Goal: Use online tool/utility

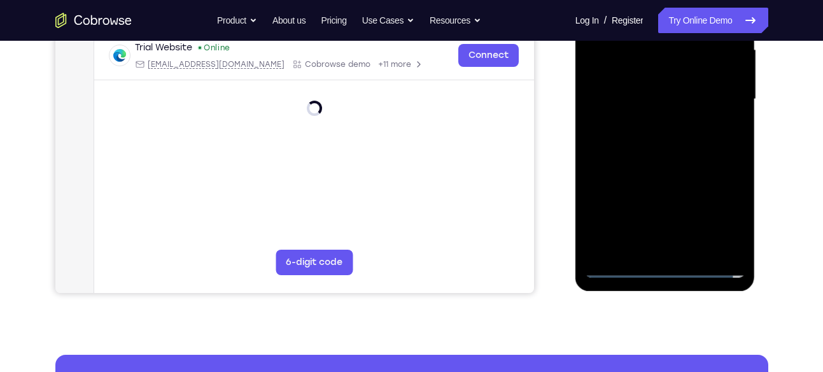
scroll to position [300, 0]
click at [672, 266] on div at bounding box center [665, 98] width 160 height 356
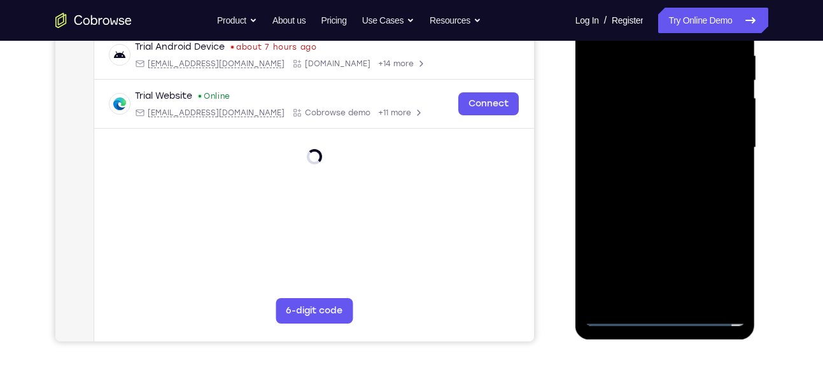
scroll to position [250, 0]
click at [722, 259] on div at bounding box center [665, 148] width 160 height 356
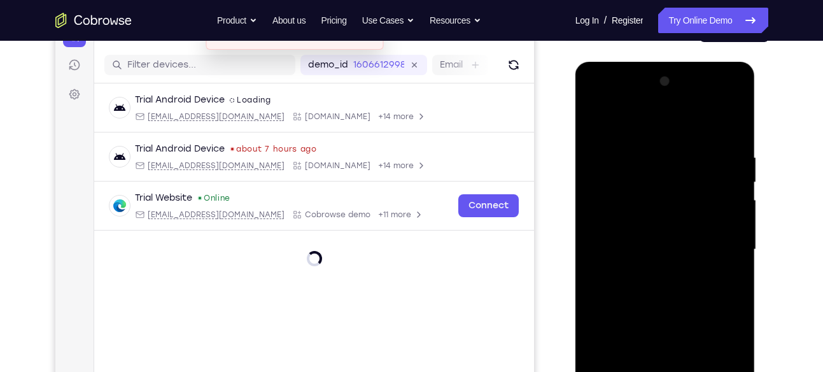
scroll to position [150, 0]
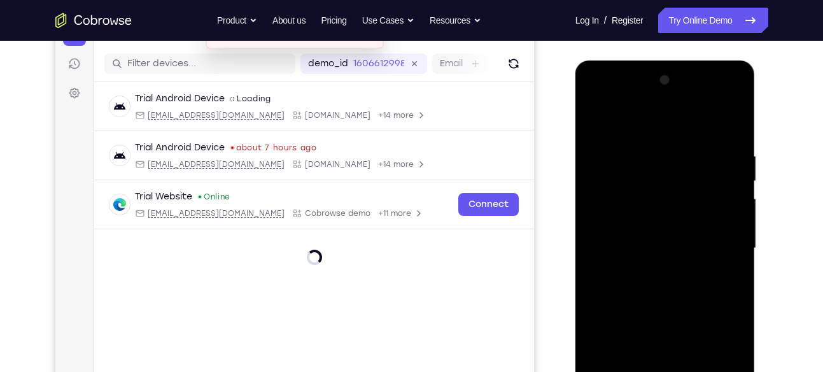
click at [651, 131] on div at bounding box center [665, 248] width 160 height 356
click at [718, 242] on div at bounding box center [665, 248] width 160 height 356
click at [718, 237] on div at bounding box center [665, 248] width 160 height 356
click at [716, 237] on div at bounding box center [665, 248] width 160 height 356
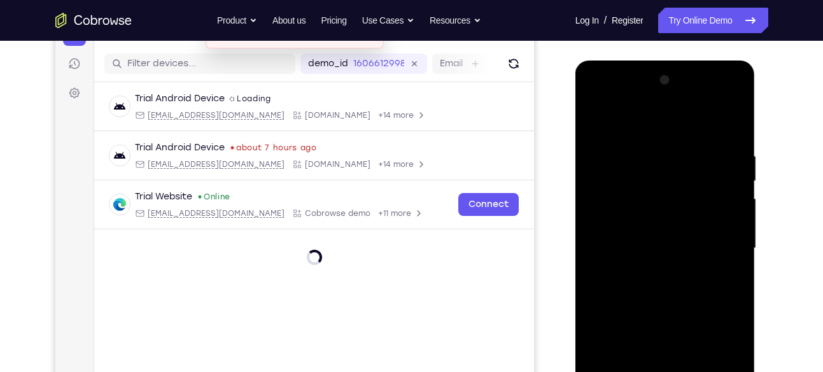
click at [801, 240] on div "Your Support Agent Your Customer Web iOS Android Next Steps We’d be happy to gi…" at bounding box center [411, 310] width 814 height 839
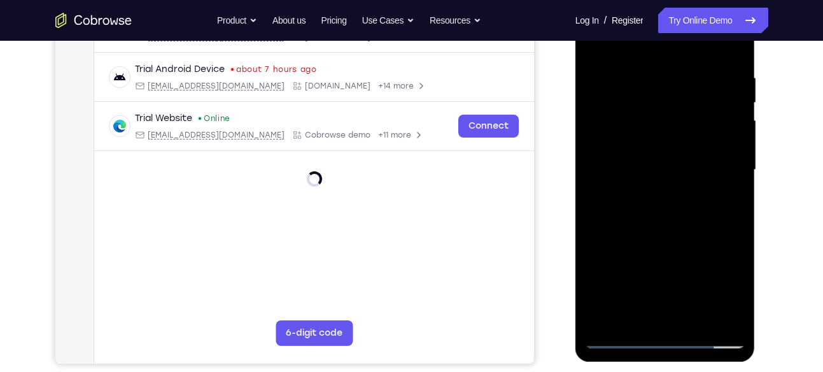
scroll to position [226, 0]
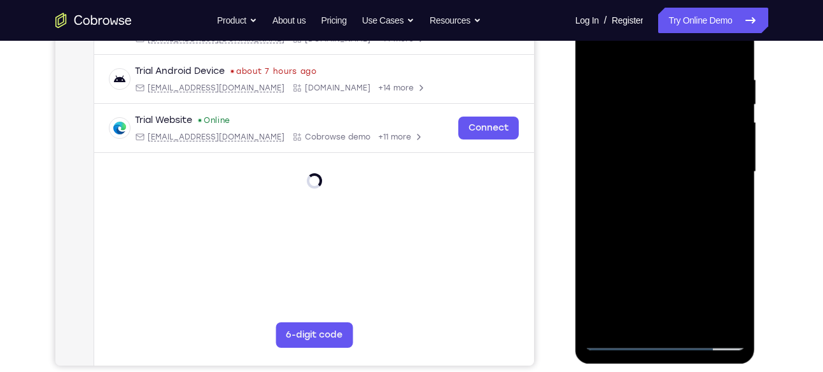
click at [725, 154] on div at bounding box center [665, 172] width 160 height 356
click at [720, 165] on div at bounding box center [665, 172] width 160 height 356
click at [645, 197] on div at bounding box center [665, 172] width 160 height 356
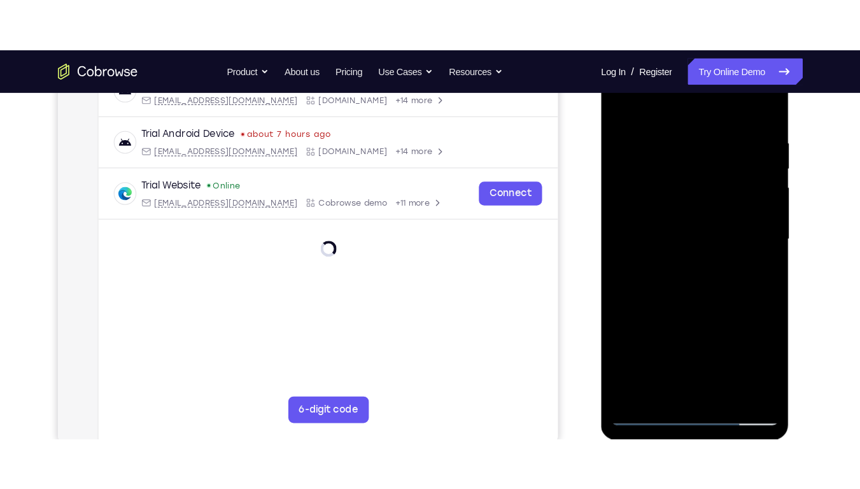
scroll to position [216, 0]
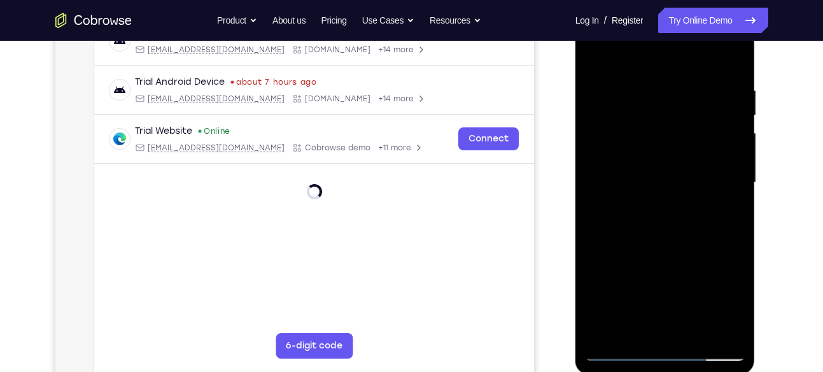
click at [658, 173] on div at bounding box center [665, 182] width 160 height 356
click at [657, 155] on div at bounding box center [665, 182] width 160 height 356
click at [649, 179] on div at bounding box center [665, 182] width 160 height 356
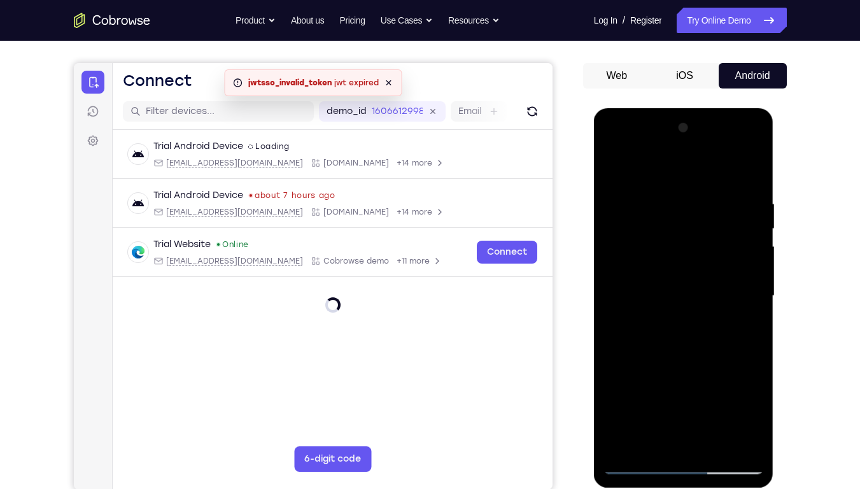
scroll to position [102, 0]
click at [651, 337] on div at bounding box center [683, 296] width 160 height 356
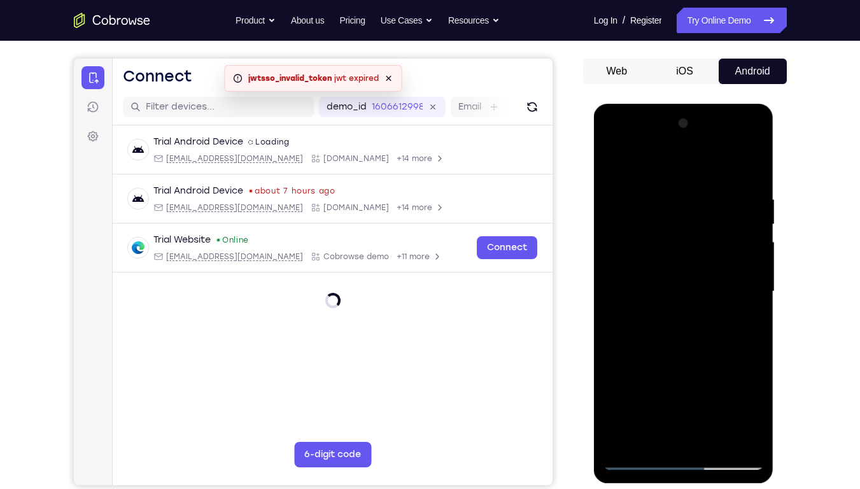
click at [692, 347] on div at bounding box center [683, 291] width 160 height 356
drag, startPoint x: 702, startPoint y: 324, endPoint x: 718, endPoint y: 338, distance: 21.6
click at [718, 338] on div at bounding box center [683, 291] width 160 height 356
click at [666, 187] on div at bounding box center [683, 291] width 160 height 356
click at [754, 371] on div at bounding box center [683, 291] width 160 height 356
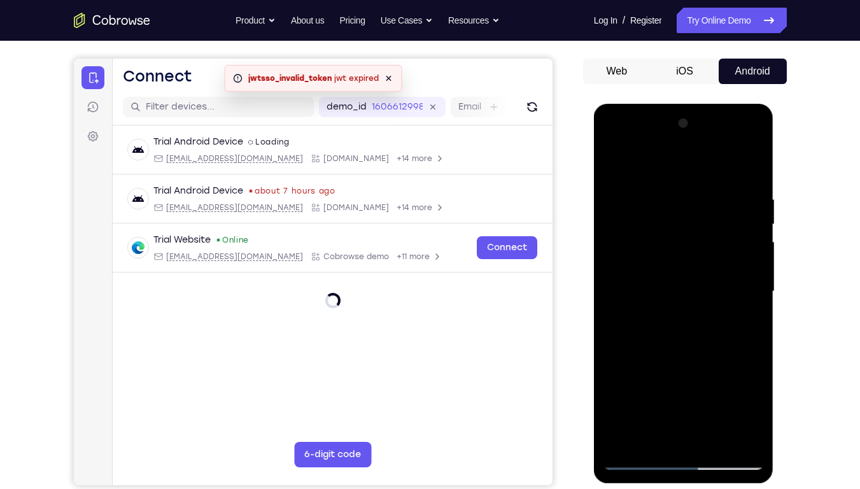
click at [731, 371] on div at bounding box center [683, 291] width 160 height 356
click at [741, 168] on div at bounding box center [683, 291] width 160 height 356
click at [720, 295] on div at bounding box center [683, 291] width 160 height 356
click at [728, 371] on div at bounding box center [683, 291] width 160 height 356
click at [702, 371] on div at bounding box center [683, 291] width 160 height 356
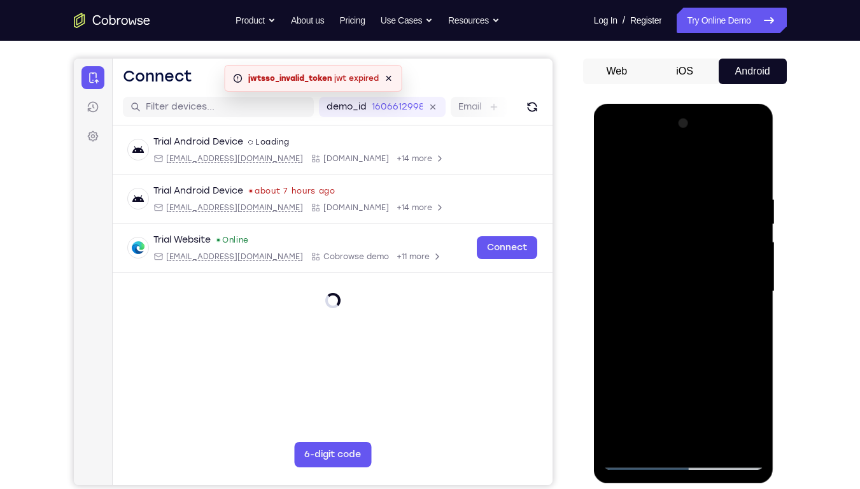
click at [709, 283] on div at bounding box center [683, 291] width 160 height 356
click at [727, 298] on div at bounding box center [683, 291] width 160 height 356
click at [735, 340] on div at bounding box center [683, 291] width 160 height 356
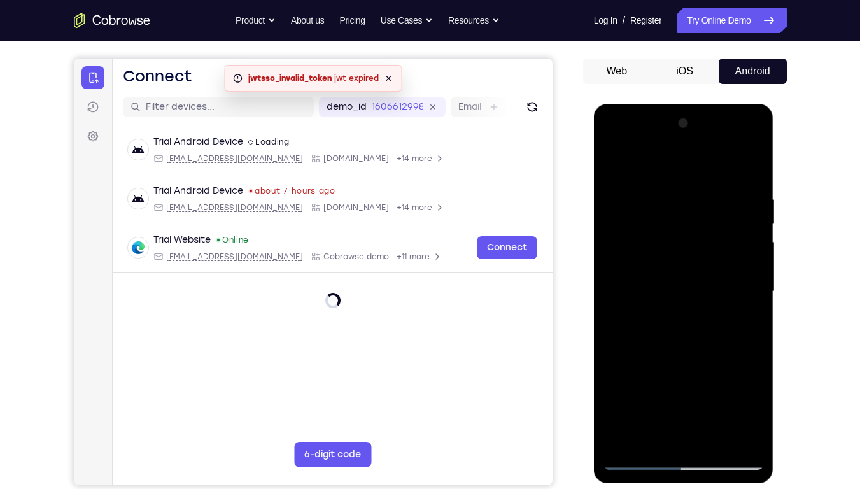
click at [744, 165] on div at bounding box center [683, 291] width 160 height 356
click at [755, 164] on div at bounding box center [683, 291] width 160 height 356
click at [666, 194] on div at bounding box center [683, 291] width 160 height 356
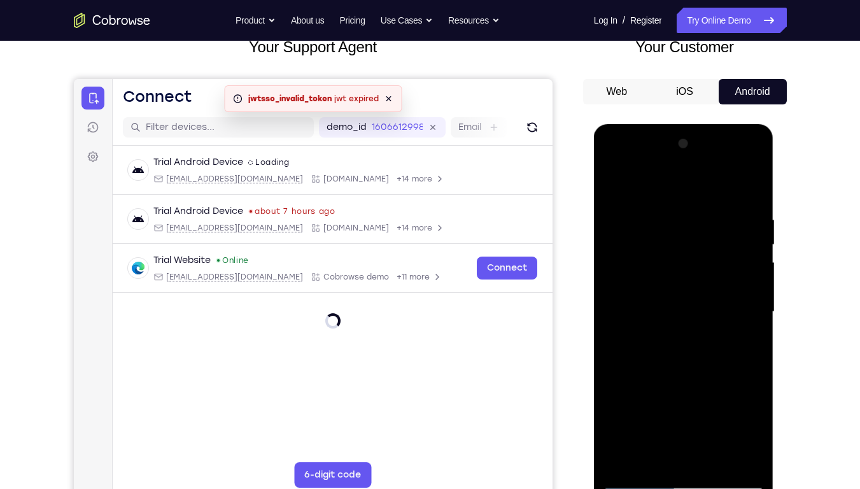
scroll to position [84, 0]
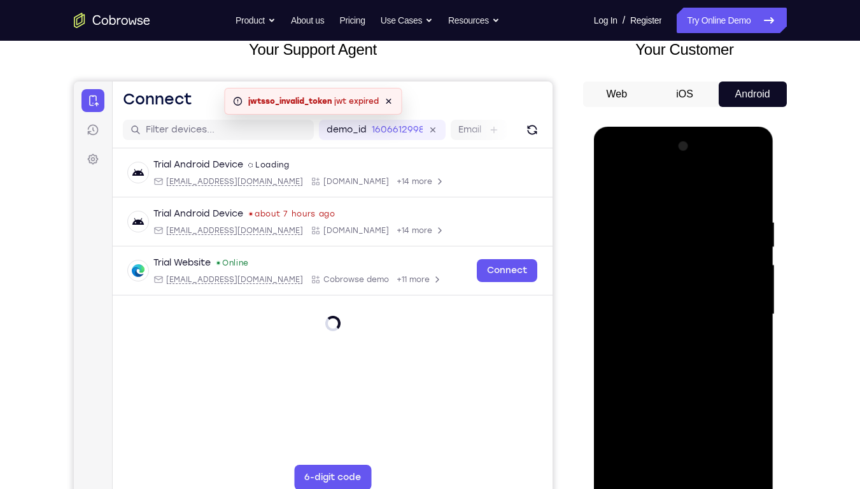
click at [701, 204] on div at bounding box center [683, 314] width 160 height 356
click at [636, 205] on div at bounding box center [683, 314] width 160 height 356
click at [630, 216] on div at bounding box center [683, 314] width 160 height 356
click at [672, 225] on div at bounding box center [683, 314] width 160 height 356
click at [616, 180] on div at bounding box center [683, 314] width 160 height 356
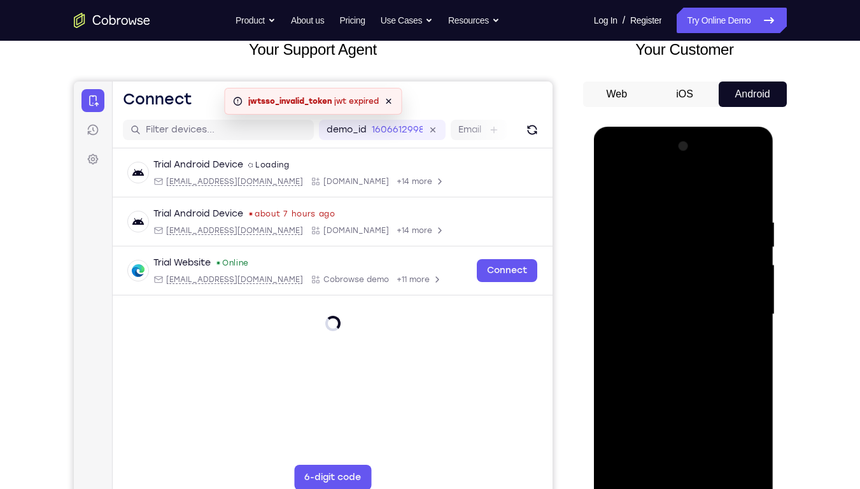
drag, startPoint x: 709, startPoint y: 365, endPoint x: 698, endPoint y: 302, distance: 64.5
click at [698, 302] on div at bounding box center [683, 314] width 160 height 356
click at [713, 371] on div at bounding box center [683, 314] width 160 height 356
click at [686, 371] on div at bounding box center [683, 314] width 160 height 356
click at [671, 362] on div at bounding box center [683, 314] width 160 height 356
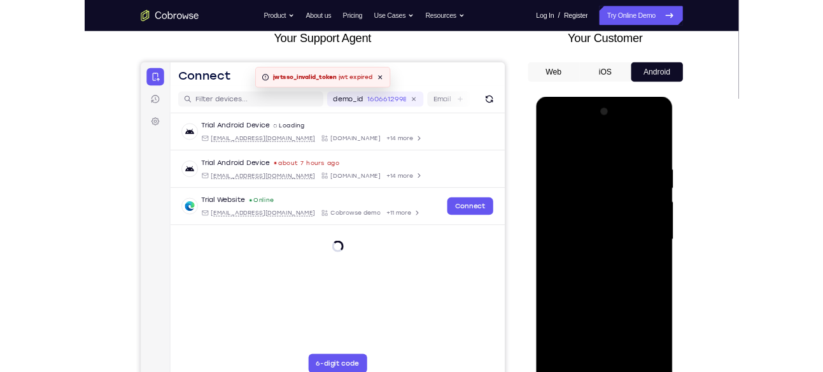
scroll to position [92, 0]
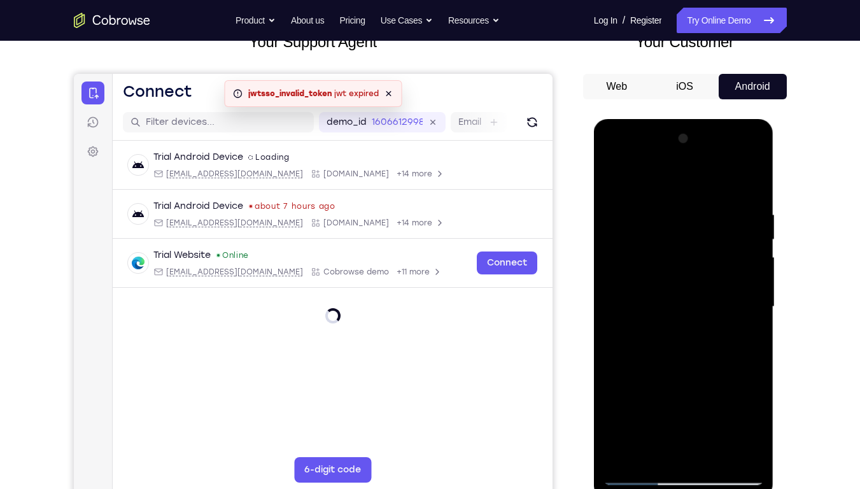
click at [655, 371] on div at bounding box center [683, 307] width 160 height 356
click at [718, 335] on div at bounding box center [683, 307] width 160 height 356
click at [749, 371] on div at bounding box center [683, 307] width 160 height 356
click at [749, 335] on div at bounding box center [683, 307] width 160 height 356
click at [609, 180] on div at bounding box center [683, 307] width 160 height 356
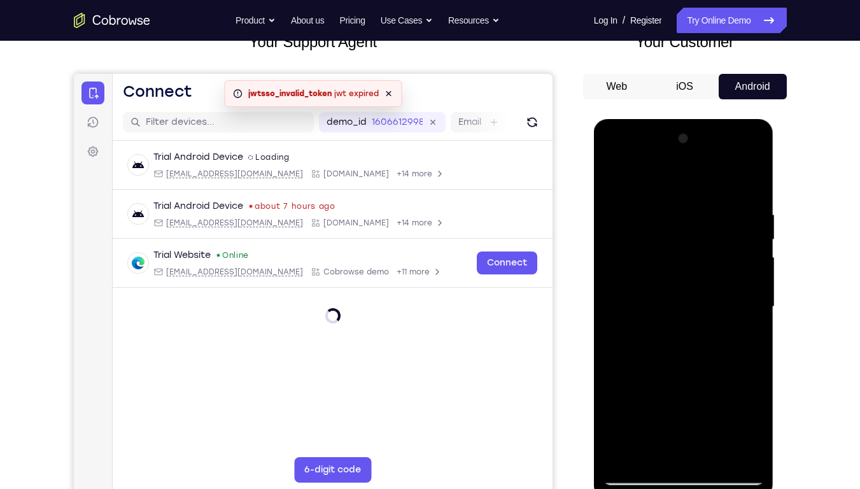
click at [680, 332] on div at bounding box center [683, 307] width 160 height 356
click at [655, 119] on div at bounding box center [684, 119] width 180 height 0
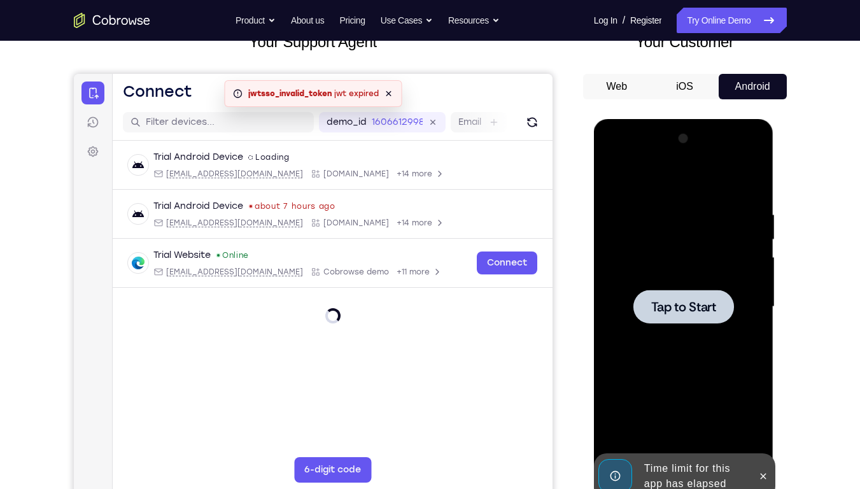
click at [681, 304] on span "Tap to Start" at bounding box center [683, 306] width 65 height 13
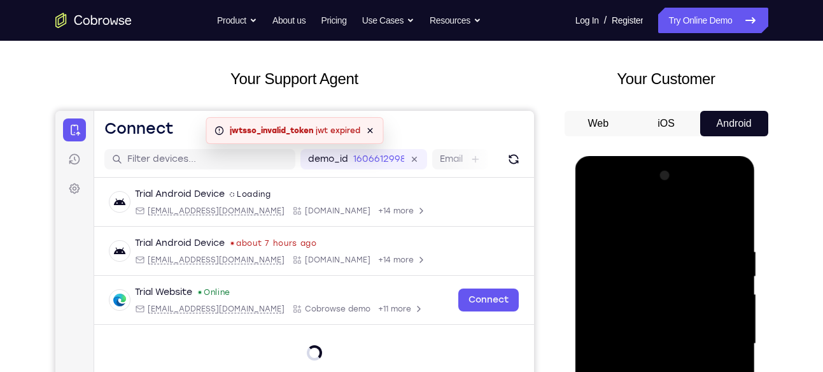
scroll to position [47, 0]
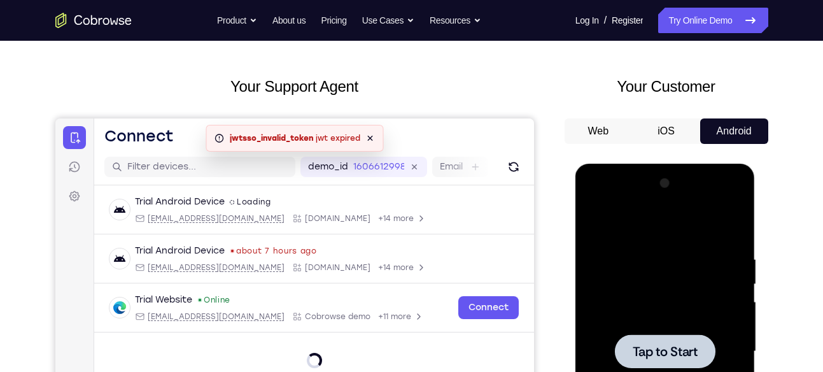
click at [673, 345] on span "Tap to Start" at bounding box center [664, 351] width 65 height 13
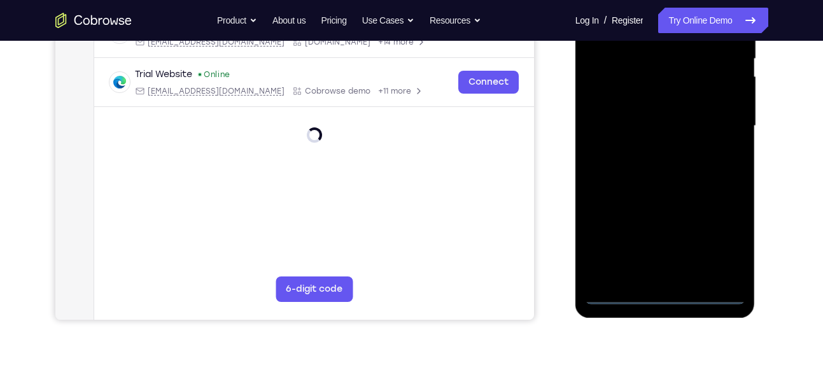
scroll to position [273, 0]
click at [667, 295] on div at bounding box center [665, 125] width 160 height 356
click at [714, 245] on div at bounding box center [665, 125] width 160 height 356
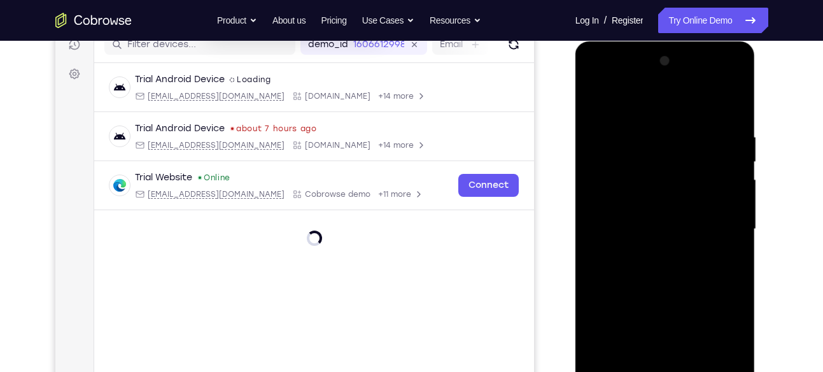
scroll to position [169, 0]
click at [645, 97] on div at bounding box center [665, 229] width 160 height 356
click at [718, 225] on div at bounding box center [665, 229] width 160 height 356
click at [653, 253] on div at bounding box center [665, 229] width 160 height 356
click at [660, 218] on div at bounding box center [665, 229] width 160 height 356
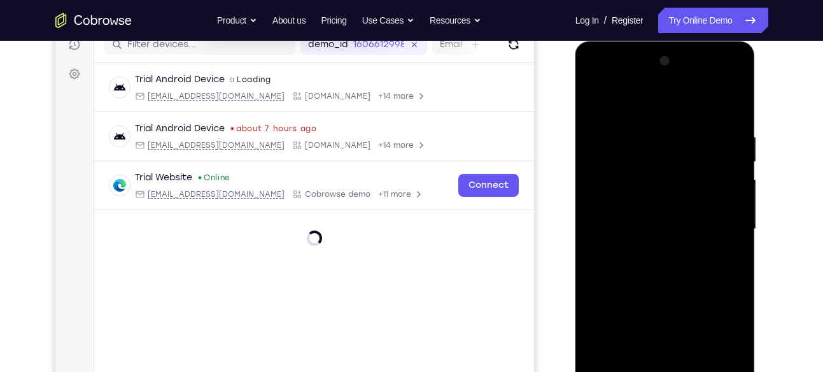
click at [658, 202] on div at bounding box center [665, 229] width 160 height 356
click at [658, 233] on div at bounding box center [665, 229] width 160 height 356
click at [659, 265] on div at bounding box center [665, 229] width 160 height 356
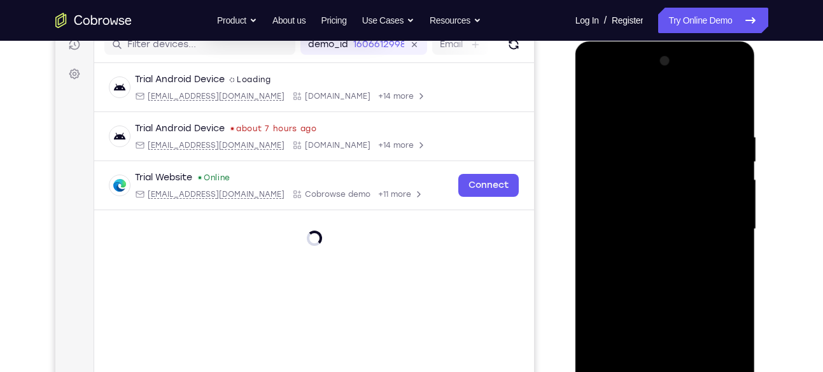
click at [732, 125] on div at bounding box center [665, 229] width 160 height 356
click at [725, 103] on div at bounding box center [665, 229] width 160 height 356
click at [728, 121] on div at bounding box center [665, 229] width 160 height 356
click at [640, 270] on div at bounding box center [665, 229] width 160 height 356
click at [643, 268] on div at bounding box center [665, 229] width 160 height 356
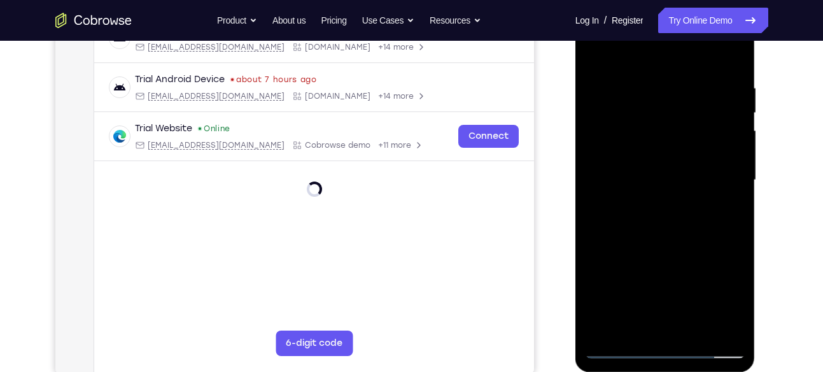
scroll to position [198, 0]
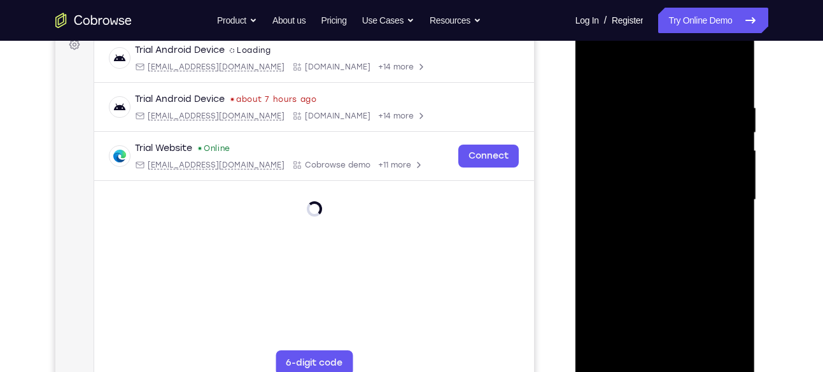
click at [723, 99] on div at bounding box center [665, 200] width 160 height 356
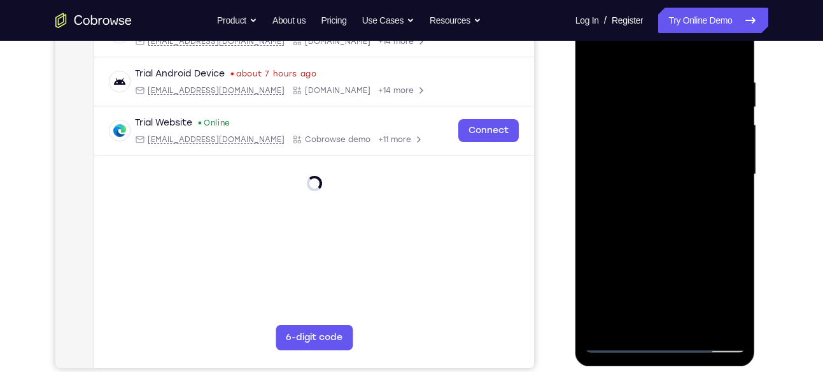
scroll to position [225, 0]
click at [617, 343] on div at bounding box center [665, 174] width 160 height 356
click at [620, 335] on div at bounding box center [665, 174] width 160 height 356
click at [730, 69] on div at bounding box center [665, 174] width 160 height 356
click at [618, 344] on div at bounding box center [665, 174] width 160 height 356
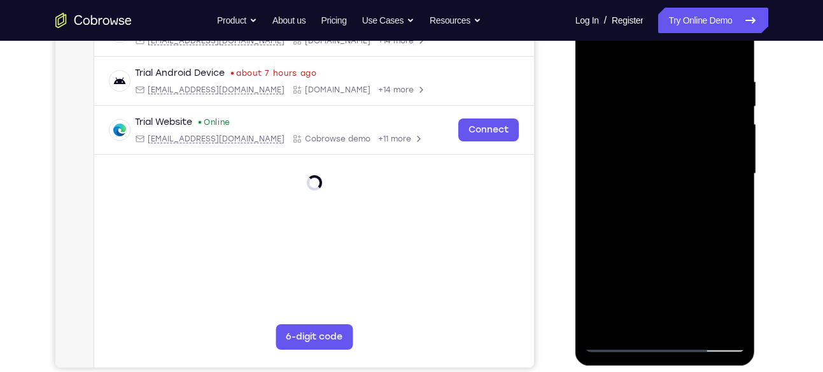
click at [618, 344] on div at bounding box center [665, 174] width 160 height 356
click at [614, 139] on div at bounding box center [665, 174] width 160 height 356
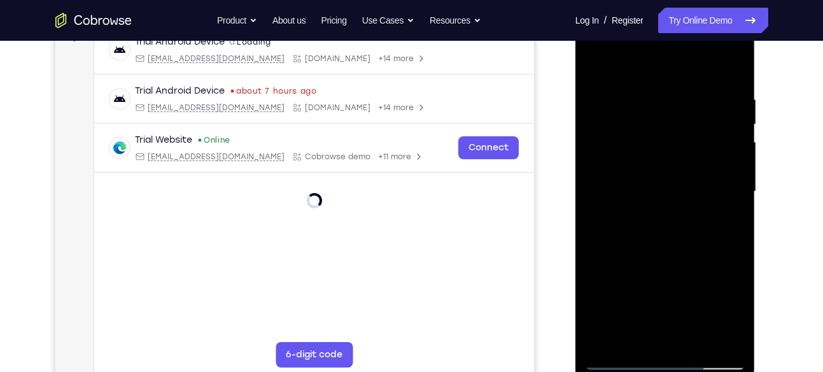
scroll to position [206, 0]
click at [679, 79] on div at bounding box center [665, 192] width 160 height 356
click at [701, 247] on div at bounding box center [665, 192] width 160 height 356
click at [690, 104] on div at bounding box center [665, 192] width 160 height 356
click at [716, 340] on div at bounding box center [665, 192] width 160 height 356
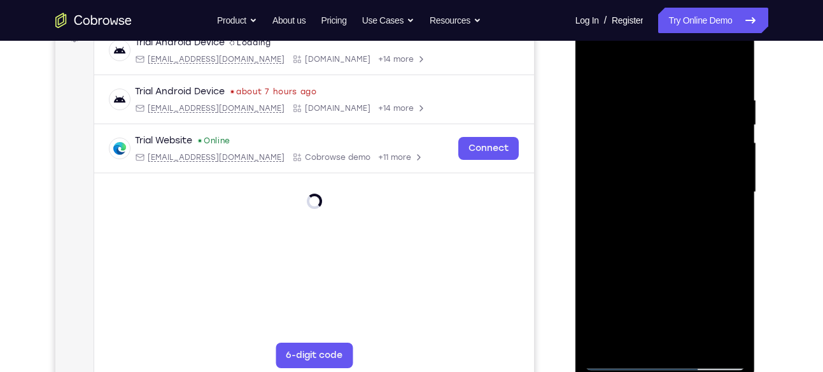
click at [741, 265] on div at bounding box center [665, 192] width 160 height 356
click at [723, 238] on div at bounding box center [665, 192] width 160 height 356
click at [732, 136] on div at bounding box center [665, 192] width 160 height 356
click at [731, 67] on div at bounding box center [665, 192] width 160 height 356
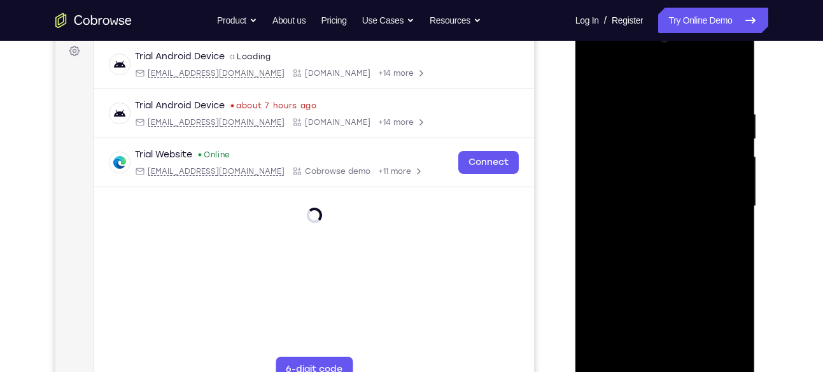
scroll to position [191, 0]
click at [639, 106] on div at bounding box center [665, 207] width 160 height 356
click at [718, 346] on div at bounding box center [665, 207] width 160 height 356
click at [727, 82] on div at bounding box center [665, 207] width 160 height 356
drag, startPoint x: 718, startPoint y: 241, endPoint x: 730, endPoint y: 105, distance: 136.7
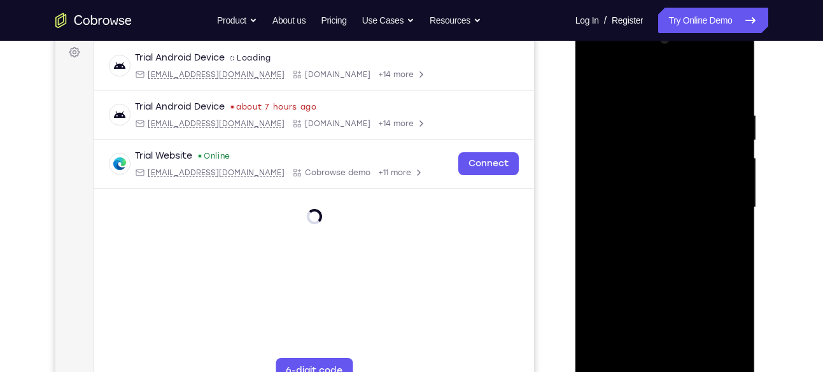
click at [730, 105] on div at bounding box center [665, 207] width 160 height 356
drag, startPoint x: 683, startPoint y: 282, endPoint x: 715, endPoint y: 161, distance: 125.0
click at [715, 161] on div at bounding box center [665, 207] width 160 height 356
click at [688, 361] on div at bounding box center [665, 207] width 160 height 356
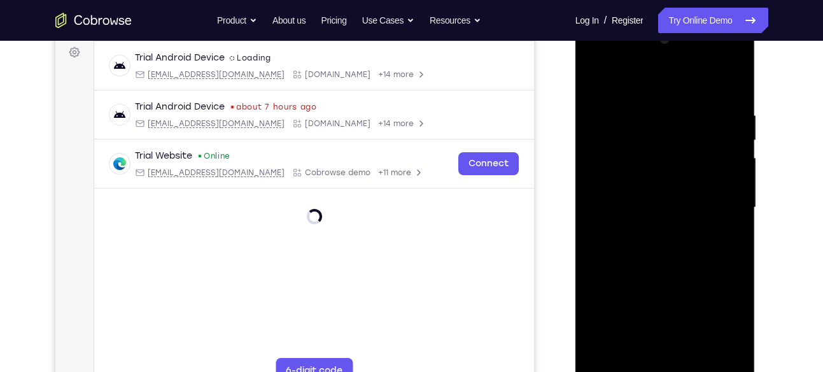
click at [662, 275] on div at bounding box center [665, 207] width 160 height 356
click at [662, 260] on div at bounding box center [665, 207] width 160 height 356
click at [639, 347] on div at bounding box center [665, 207] width 160 height 356
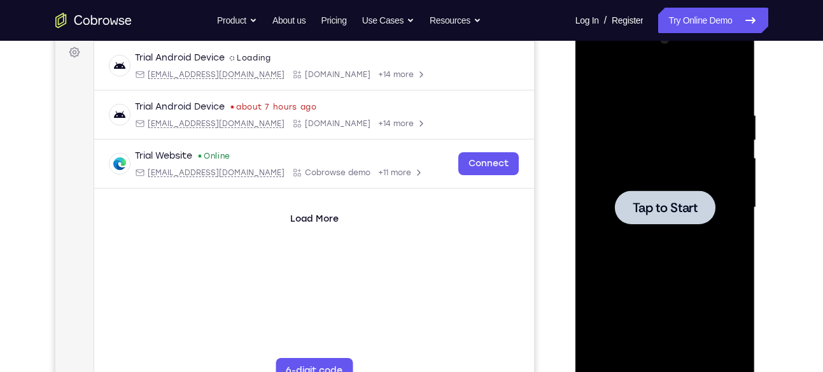
click at [646, 204] on span "Tap to Start" at bounding box center [664, 207] width 65 height 13
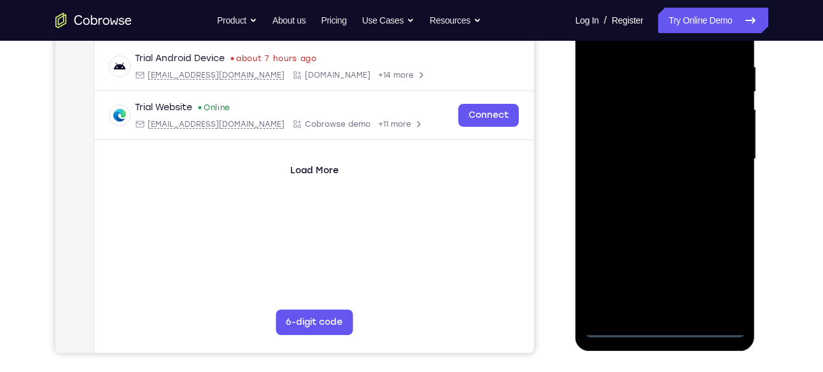
scroll to position [240, 0]
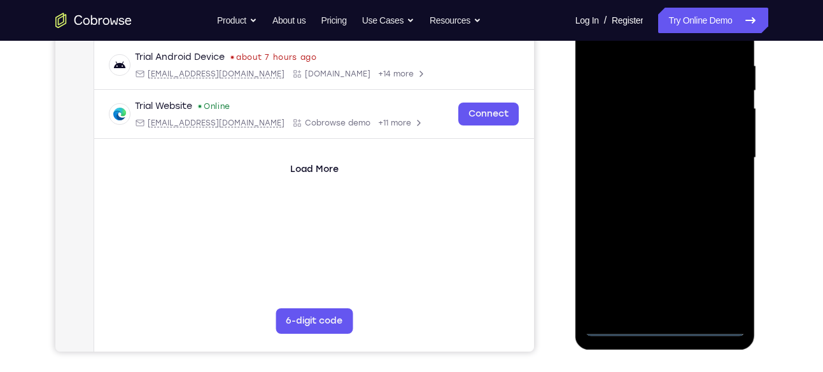
click at [662, 324] on div at bounding box center [665, 158] width 160 height 356
click at [715, 267] on div at bounding box center [665, 158] width 160 height 356
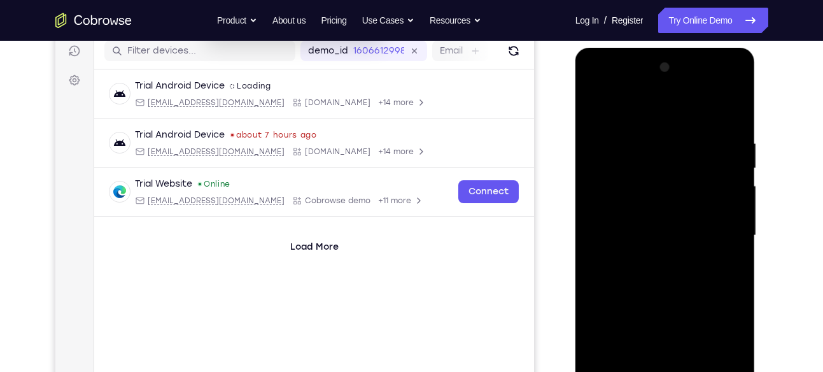
scroll to position [162, 0]
click at [668, 111] on div at bounding box center [665, 236] width 160 height 356
click at [720, 223] on div at bounding box center [665, 236] width 160 height 356
click at [653, 264] on div at bounding box center [665, 236] width 160 height 356
click at [650, 221] on div at bounding box center [665, 236] width 160 height 356
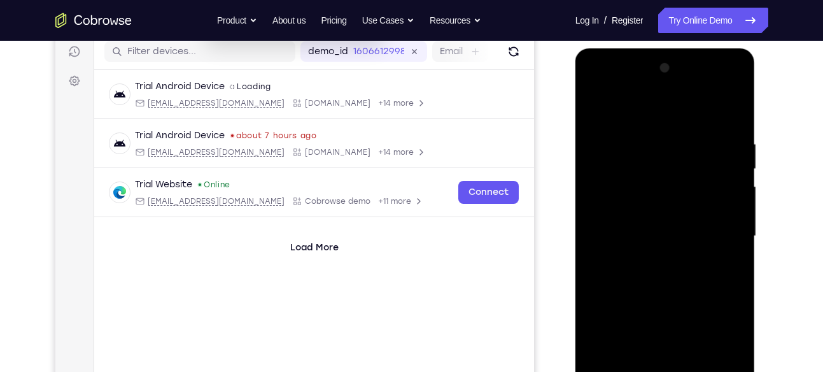
click at [662, 208] on div at bounding box center [665, 236] width 160 height 356
click at [658, 234] on div at bounding box center [665, 236] width 160 height 356
click at [657, 275] on div at bounding box center [665, 236] width 160 height 356
click at [656, 271] on div at bounding box center [665, 236] width 160 height 356
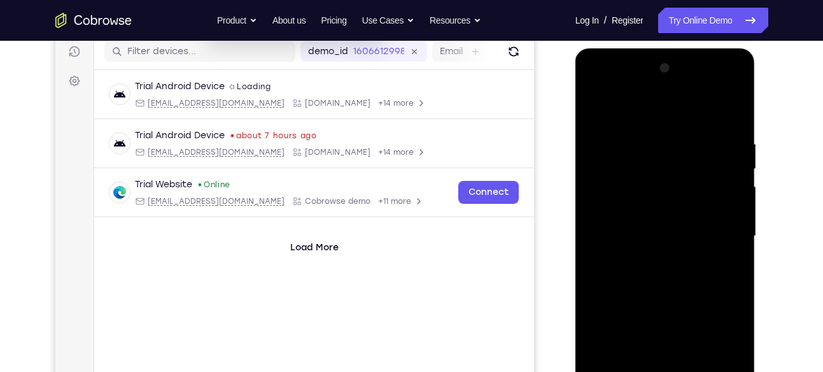
click at [657, 274] on div at bounding box center [665, 236] width 160 height 356
click at [655, 281] on div at bounding box center [665, 236] width 160 height 356
click at [673, 243] on div at bounding box center [665, 236] width 160 height 356
click at [731, 122] on div at bounding box center [665, 236] width 160 height 356
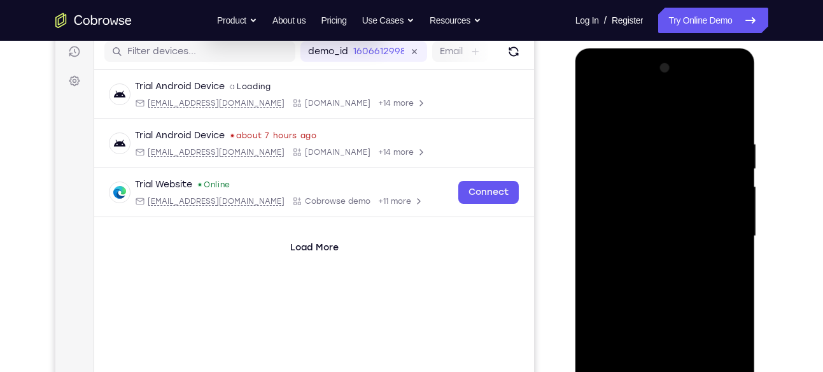
click at [736, 107] on div at bounding box center [665, 236] width 160 height 356
drag, startPoint x: 653, startPoint y: 179, endPoint x: 651, endPoint y: 243, distance: 63.6
click at [651, 243] on div at bounding box center [665, 236] width 160 height 356
click at [593, 104] on div at bounding box center [665, 236] width 160 height 356
drag, startPoint x: 653, startPoint y: 263, endPoint x: 667, endPoint y: 210, distance: 55.2
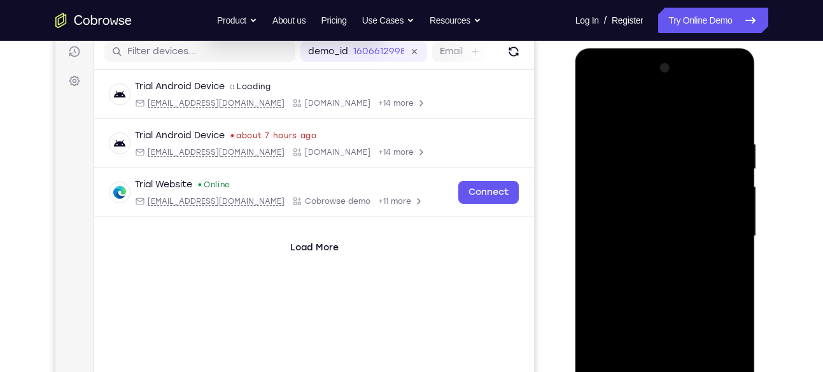
click at [667, 210] on div at bounding box center [665, 236] width 160 height 356
drag, startPoint x: 648, startPoint y: 271, endPoint x: 669, endPoint y: 221, distance: 53.6
click at [669, 221] on div at bounding box center [665, 236] width 160 height 356
click at [594, 313] on div at bounding box center [665, 236] width 160 height 356
drag, startPoint x: 616, startPoint y: 307, endPoint x: 690, endPoint y: 123, distance: 197.8
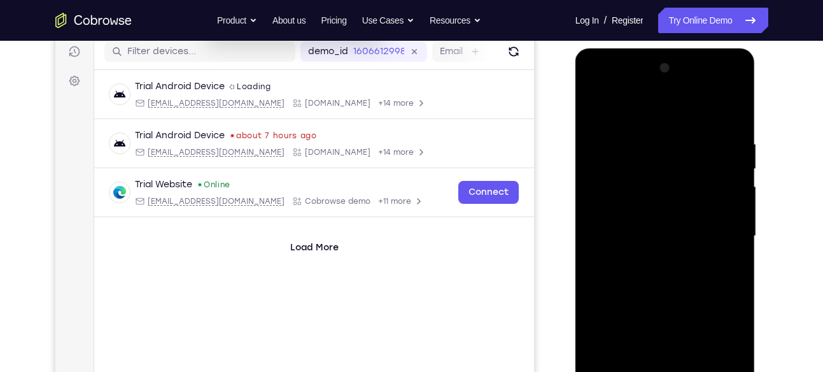
click at [690, 123] on div at bounding box center [665, 236] width 160 height 356
drag, startPoint x: 662, startPoint y: 289, endPoint x: 704, endPoint y: 143, distance: 151.4
click at [704, 143] on div at bounding box center [665, 236] width 160 height 356
drag, startPoint x: 688, startPoint y: 266, endPoint x: 706, endPoint y: 153, distance: 114.7
click at [706, 153] on div at bounding box center [665, 236] width 160 height 356
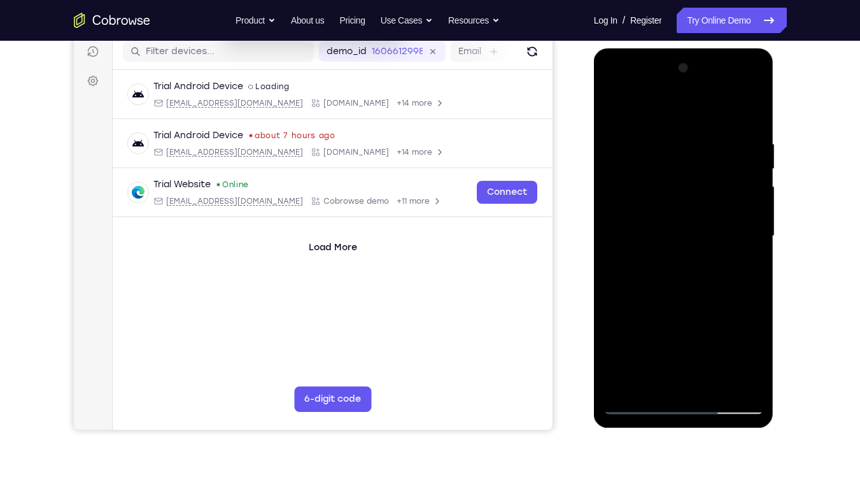
click at [716, 371] on div at bounding box center [683, 236] width 160 height 356
click at [686, 310] on div at bounding box center [683, 236] width 160 height 356
click at [697, 235] on div at bounding box center [683, 236] width 160 height 356
click at [650, 358] on div at bounding box center [683, 236] width 160 height 356
click at [698, 355] on div at bounding box center [683, 236] width 160 height 356
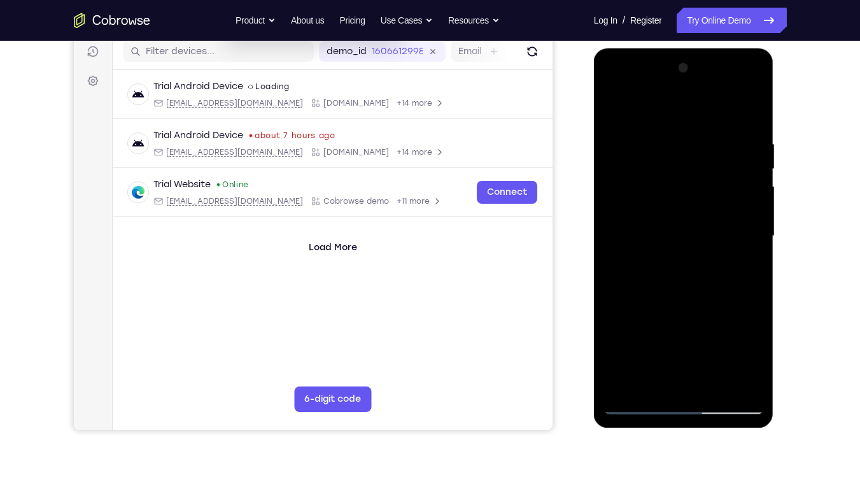
click at [651, 267] on div at bounding box center [683, 236] width 160 height 356
click at [611, 109] on div at bounding box center [683, 236] width 160 height 356
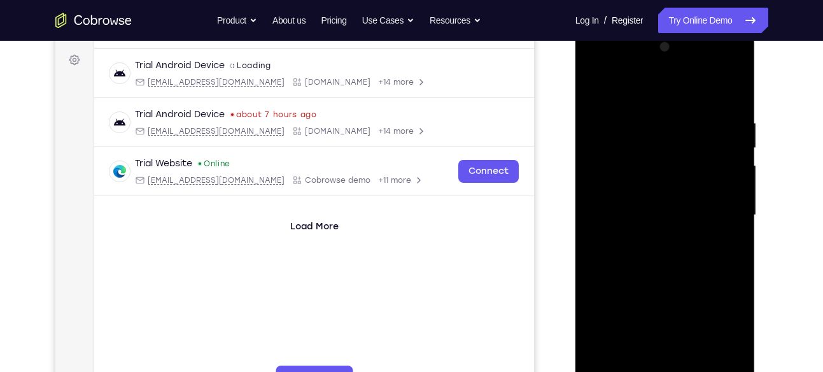
scroll to position [171, 0]
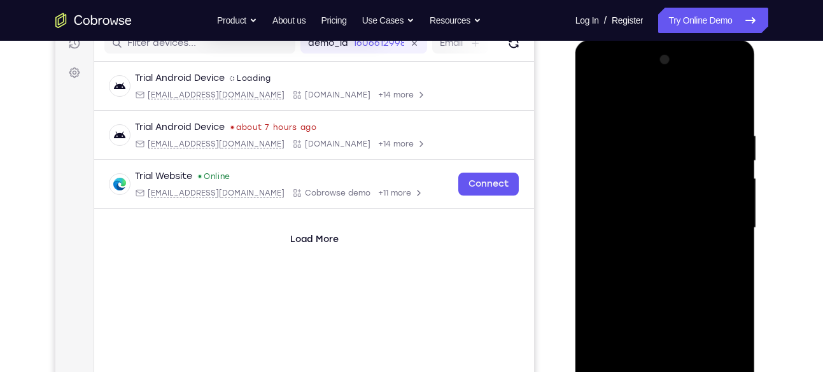
click at [595, 98] on div at bounding box center [665, 228] width 160 height 356
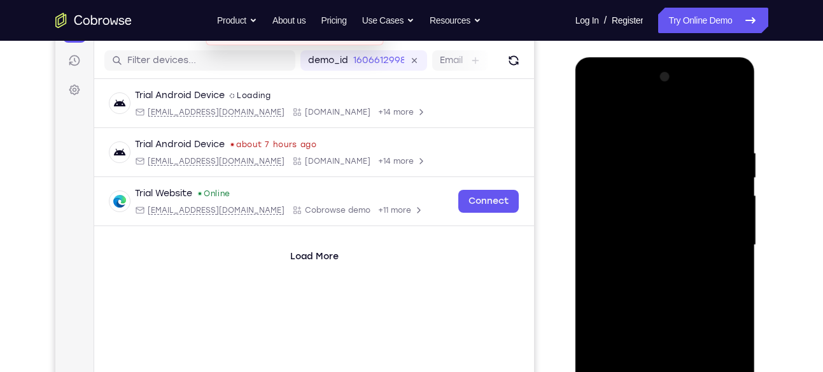
scroll to position [161, 0]
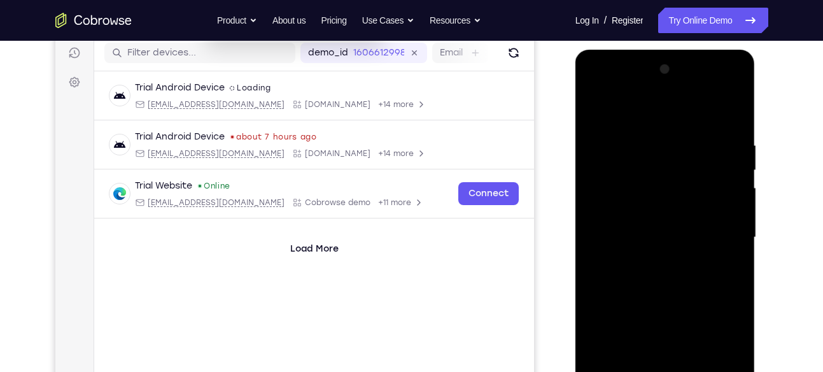
drag, startPoint x: 718, startPoint y: 205, endPoint x: 719, endPoint y: 244, distance: 38.8
click at [719, 244] on div at bounding box center [665, 237] width 160 height 356
click at [679, 142] on div at bounding box center [665, 237] width 160 height 356
click at [725, 252] on div at bounding box center [665, 237] width 160 height 356
click at [731, 237] on div at bounding box center [665, 237] width 160 height 356
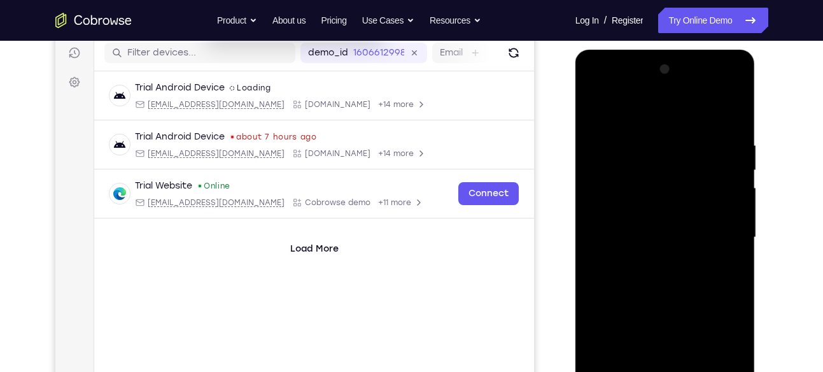
drag, startPoint x: 731, startPoint y: 237, endPoint x: 601, endPoint y: 238, distance: 129.8
click at [601, 238] on div at bounding box center [665, 237] width 160 height 356
drag, startPoint x: 722, startPoint y: 248, endPoint x: 646, endPoint y: 253, distance: 76.5
click at [646, 253] on div at bounding box center [665, 237] width 160 height 356
click at [732, 218] on div at bounding box center [665, 237] width 160 height 356
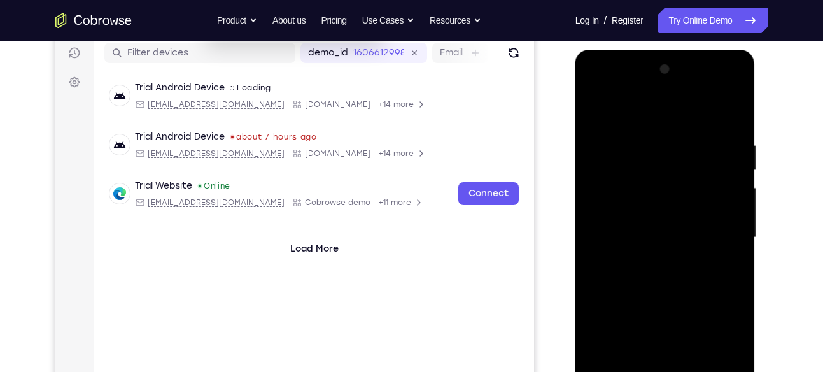
click at [732, 218] on div at bounding box center [665, 237] width 160 height 356
click at [718, 220] on div at bounding box center [665, 237] width 160 height 356
click at [722, 198] on div at bounding box center [665, 237] width 160 height 356
click at [734, 206] on div at bounding box center [665, 237] width 160 height 356
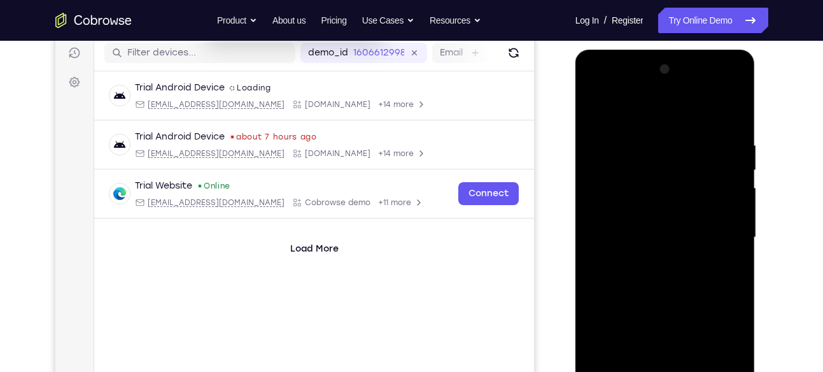
click at [734, 206] on div at bounding box center [665, 237] width 160 height 356
click at [723, 220] on div at bounding box center [665, 237] width 160 height 356
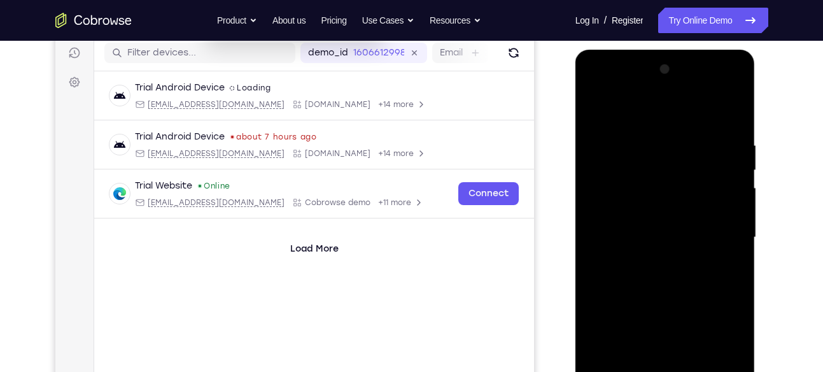
click at [723, 220] on div at bounding box center [665, 237] width 160 height 356
click at [729, 118] on div at bounding box center [665, 237] width 160 height 356
click at [648, 144] on div at bounding box center [665, 237] width 160 height 356
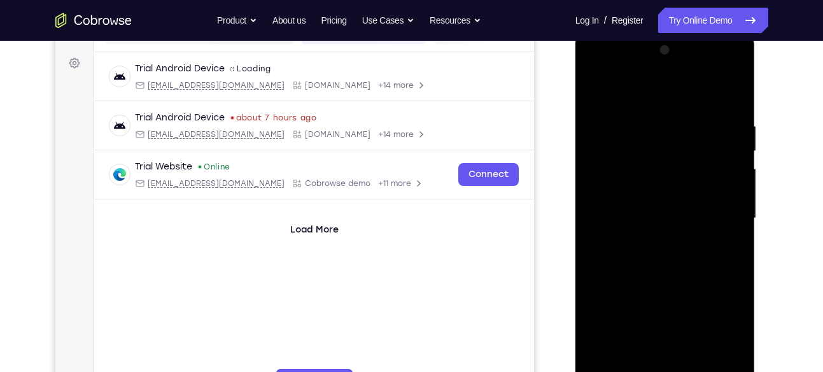
scroll to position [183, 0]
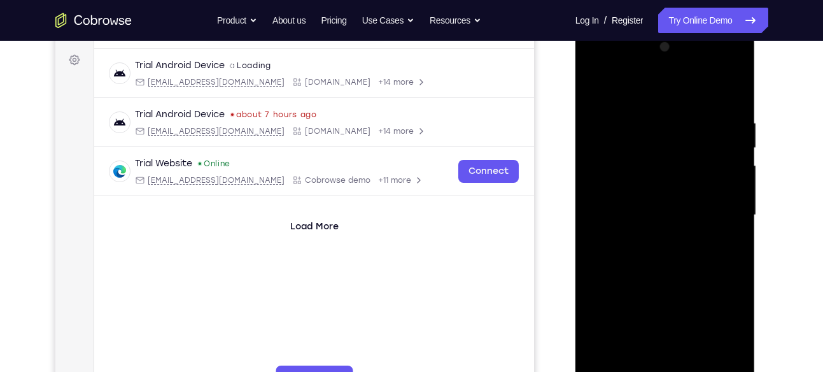
click at [716, 359] on div at bounding box center [665, 215] width 160 height 356
click at [737, 267] on div at bounding box center [665, 215] width 160 height 356
click at [607, 253] on div at bounding box center [665, 215] width 160 height 356
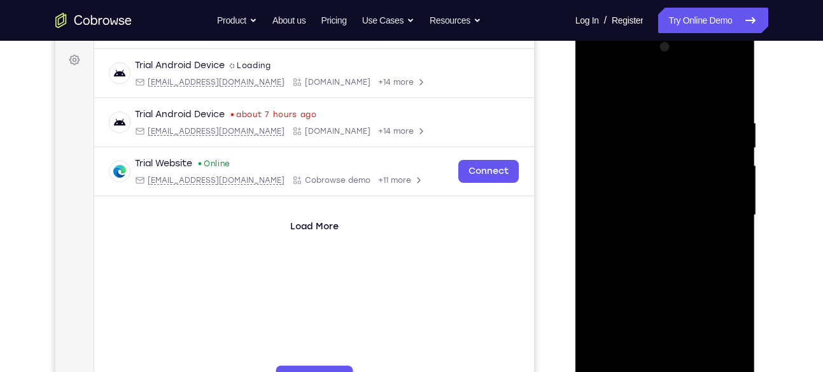
click at [607, 253] on div at bounding box center [665, 215] width 160 height 356
click at [732, 244] on div at bounding box center [665, 215] width 160 height 356
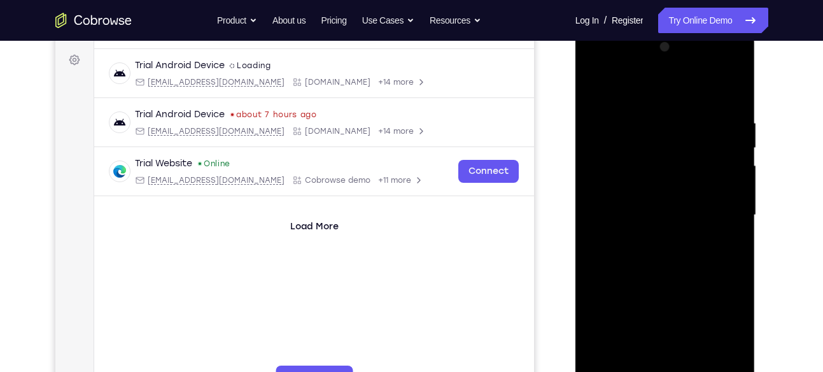
click at [732, 244] on div at bounding box center [665, 215] width 160 height 356
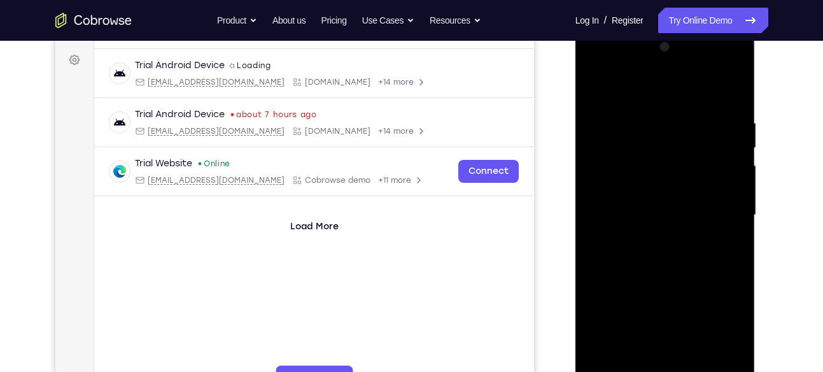
click at [732, 244] on div at bounding box center [665, 215] width 160 height 356
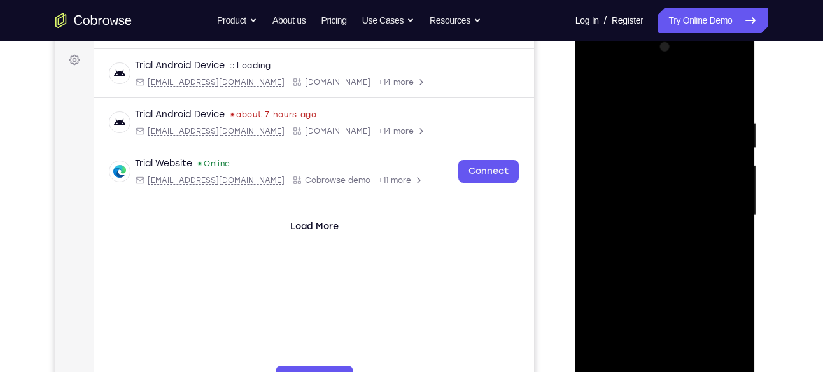
drag, startPoint x: 732, startPoint y: 244, endPoint x: 582, endPoint y: 225, distance: 151.4
click at [582, 225] on div at bounding box center [665, 216] width 180 height 379
drag, startPoint x: 716, startPoint y: 226, endPoint x: 635, endPoint y: 234, distance: 81.9
click at [635, 234] on div at bounding box center [665, 215] width 160 height 356
drag, startPoint x: 710, startPoint y: 172, endPoint x: 619, endPoint y: 197, distance: 94.3
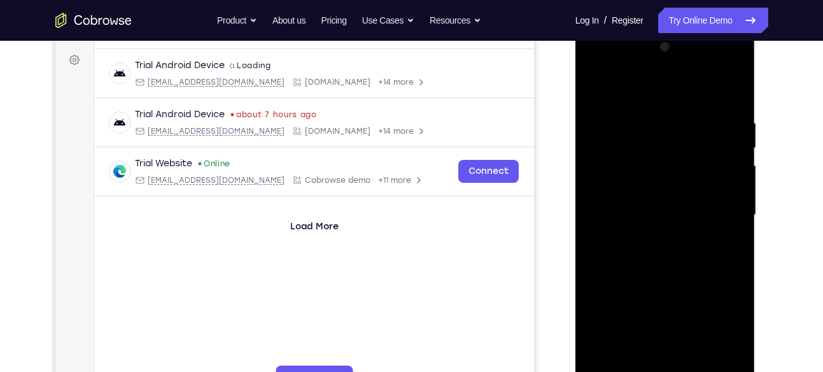
click at [619, 197] on div at bounding box center [665, 215] width 160 height 356
drag, startPoint x: 727, startPoint y: 217, endPoint x: 648, endPoint y: 214, distance: 79.6
click at [648, 214] on div at bounding box center [665, 215] width 160 height 356
click at [716, 207] on div at bounding box center [665, 215] width 160 height 356
click at [735, 244] on div at bounding box center [665, 215] width 160 height 356
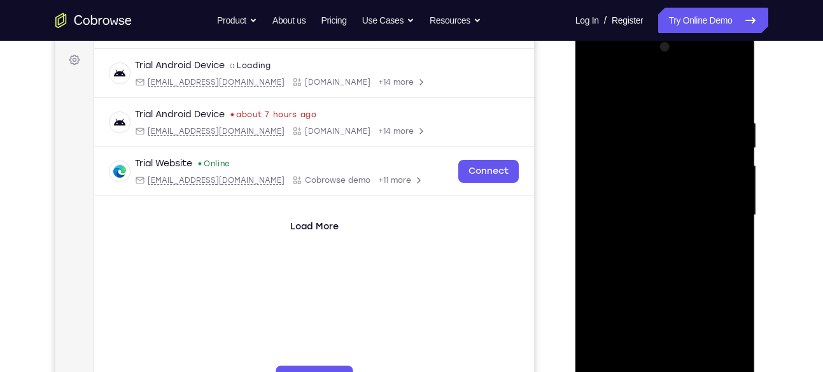
drag, startPoint x: 735, startPoint y: 244, endPoint x: 663, endPoint y: 232, distance: 73.5
click at [663, 232] on div at bounding box center [665, 215] width 160 height 356
drag, startPoint x: 601, startPoint y: 240, endPoint x: 679, endPoint y: 233, distance: 78.6
click at [679, 233] on div at bounding box center [665, 215] width 160 height 356
click at [716, 359] on div at bounding box center [665, 215] width 160 height 356
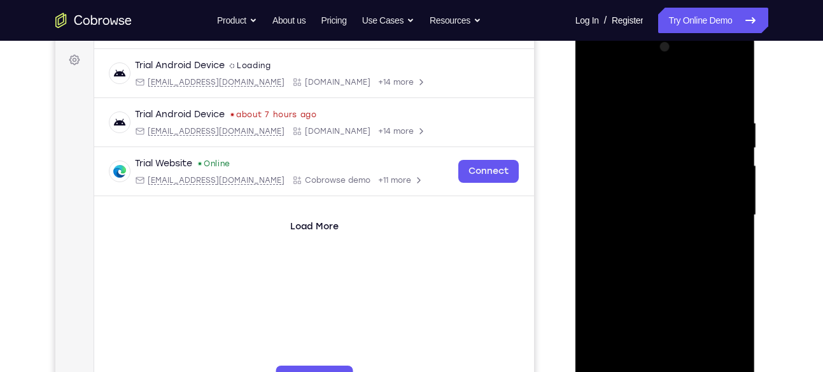
click at [734, 258] on div at bounding box center [665, 215] width 160 height 356
click at [714, 359] on div at bounding box center [665, 215] width 160 height 356
click at [732, 298] on div at bounding box center [665, 215] width 160 height 356
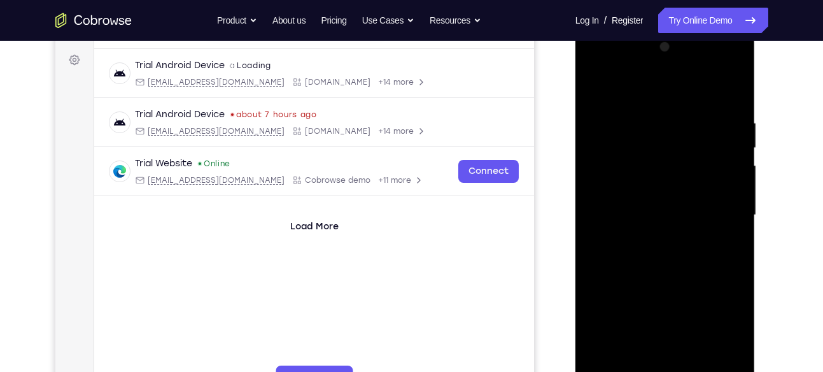
click at [732, 298] on div at bounding box center [665, 215] width 160 height 356
click at [730, 240] on div at bounding box center [665, 215] width 160 height 356
click at [731, 234] on div at bounding box center [665, 215] width 160 height 356
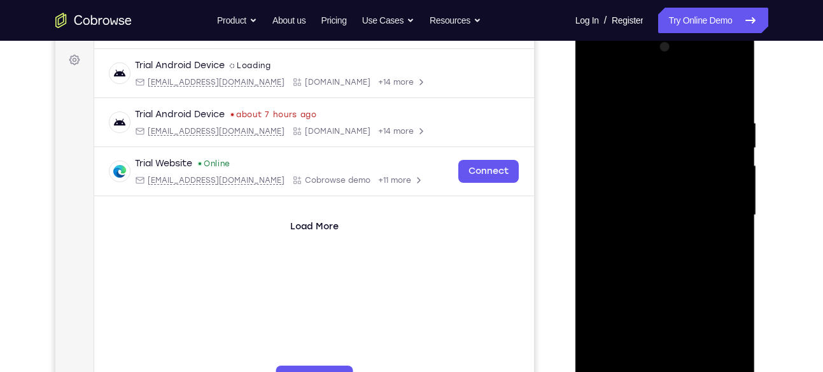
click at [729, 92] on div at bounding box center [665, 215] width 160 height 356
drag, startPoint x: 644, startPoint y: 212, endPoint x: 674, endPoint y: 103, distance: 113.0
click at [674, 103] on div at bounding box center [665, 215] width 160 height 356
drag, startPoint x: 662, startPoint y: 249, endPoint x: 679, endPoint y: 155, distance: 95.7
click at [679, 155] on div at bounding box center [665, 215] width 160 height 356
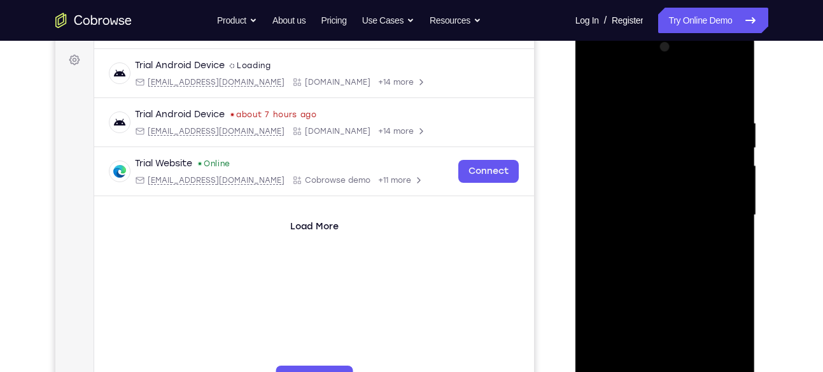
drag, startPoint x: 658, startPoint y: 287, endPoint x: 699, endPoint y: 147, distance: 145.8
click at [699, 147] on div at bounding box center [665, 215] width 160 height 356
click at [695, 364] on div at bounding box center [665, 215] width 160 height 356
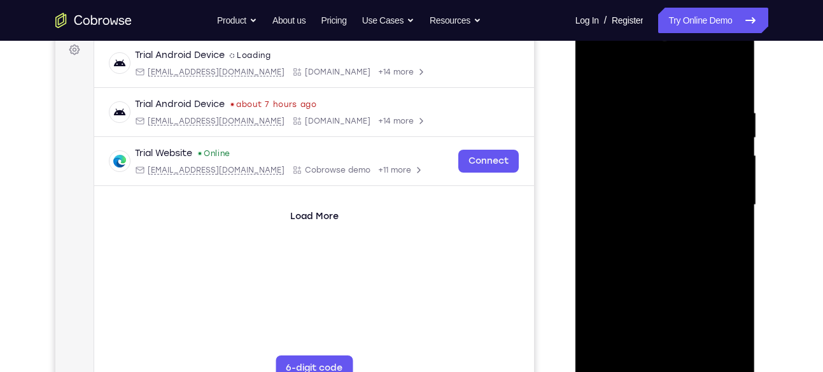
scroll to position [190, 0]
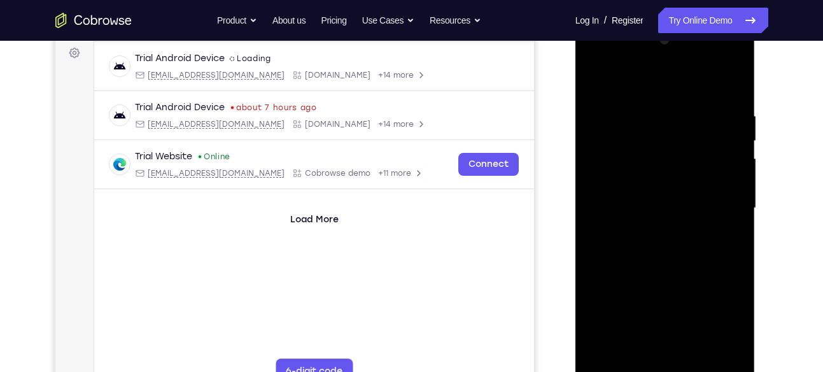
click at [598, 130] on div at bounding box center [665, 208] width 160 height 356
click at [660, 353] on div at bounding box center [665, 208] width 160 height 356
click at [609, 125] on div at bounding box center [665, 208] width 160 height 356
